Goal: Information Seeking & Learning: Learn about a topic

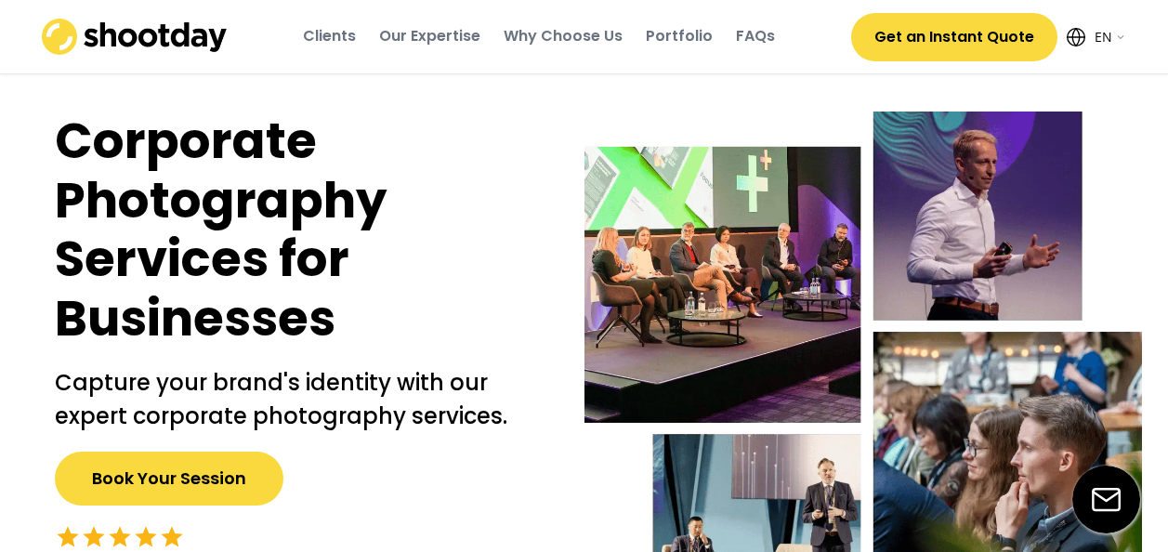
select select ""en""
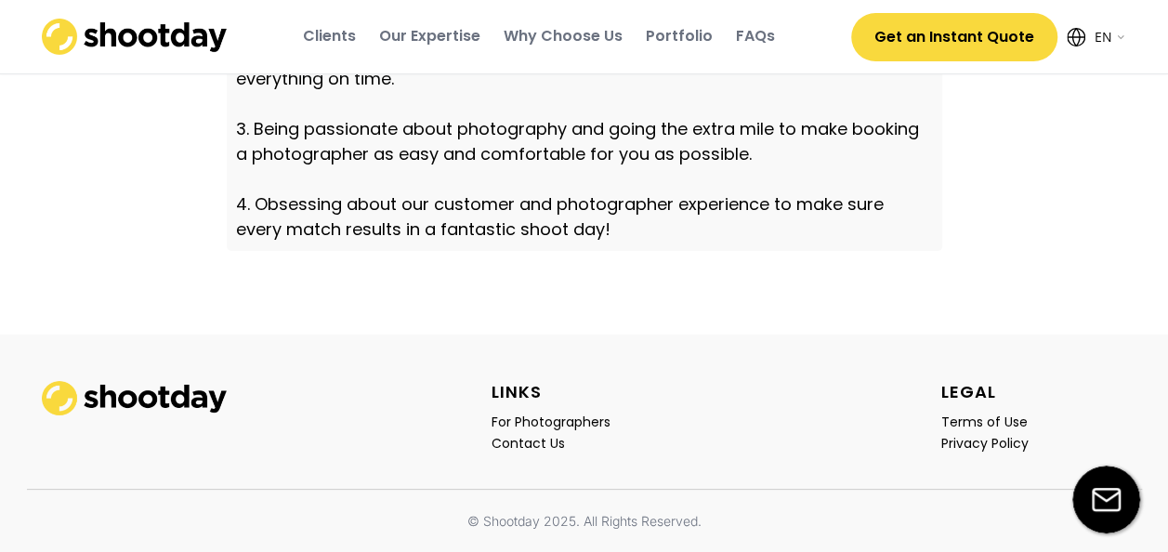
scroll to position [6676, 0]
